Goal: Task Accomplishment & Management: Use online tool/utility

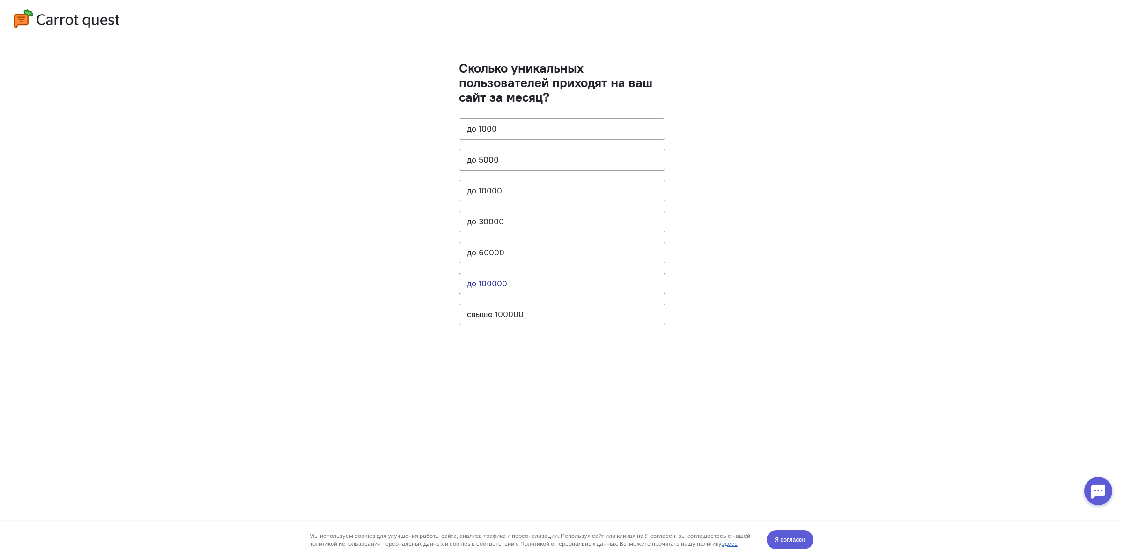
click at [628, 289] on button "до 100000" at bounding box center [562, 284] width 206 height 22
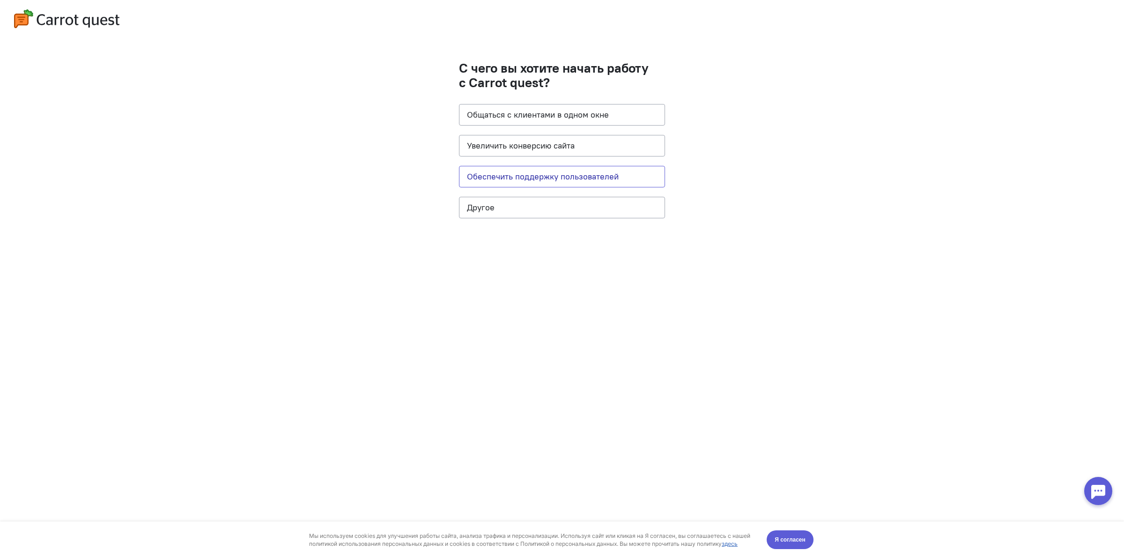
click at [609, 183] on button "Обеспечить поддержку пользователей" at bounding box center [562, 177] width 206 height 22
